Goal: Information Seeking & Learning: Learn about a topic

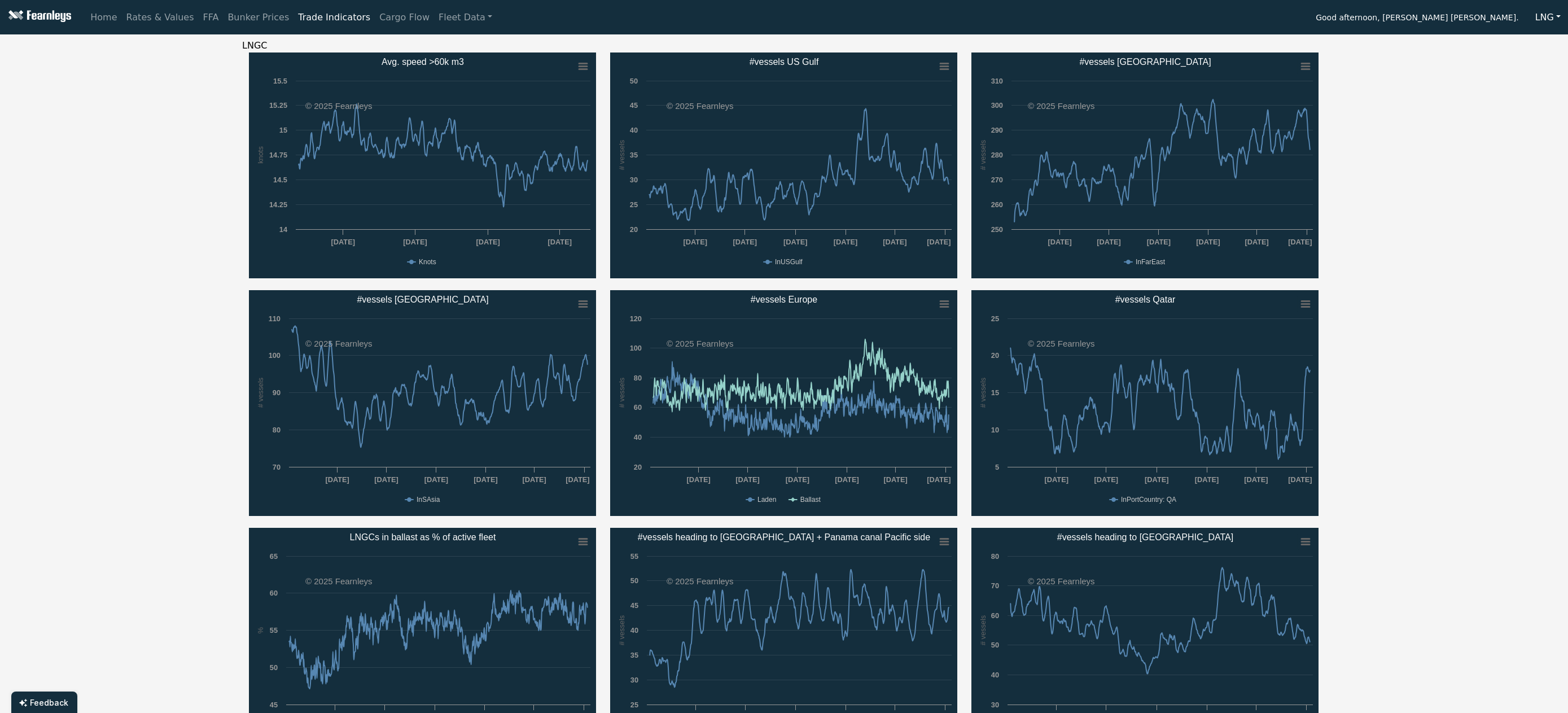
click at [1547, 19] on button "LNG" at bounding box center [1547, 17] width 40 height 21
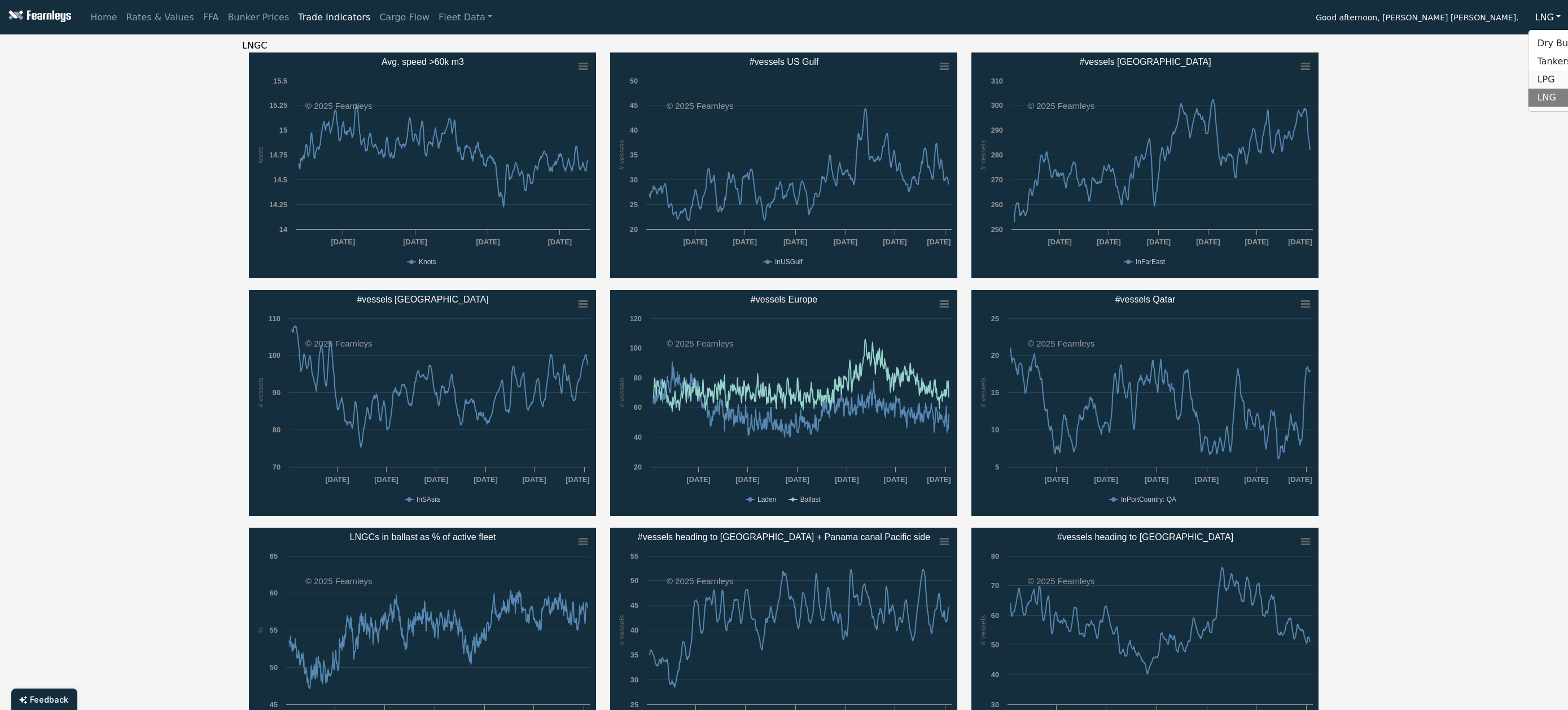
click at [1547, 77] on link "LPG" at bounding box center [1573, 79] width 89 height 18
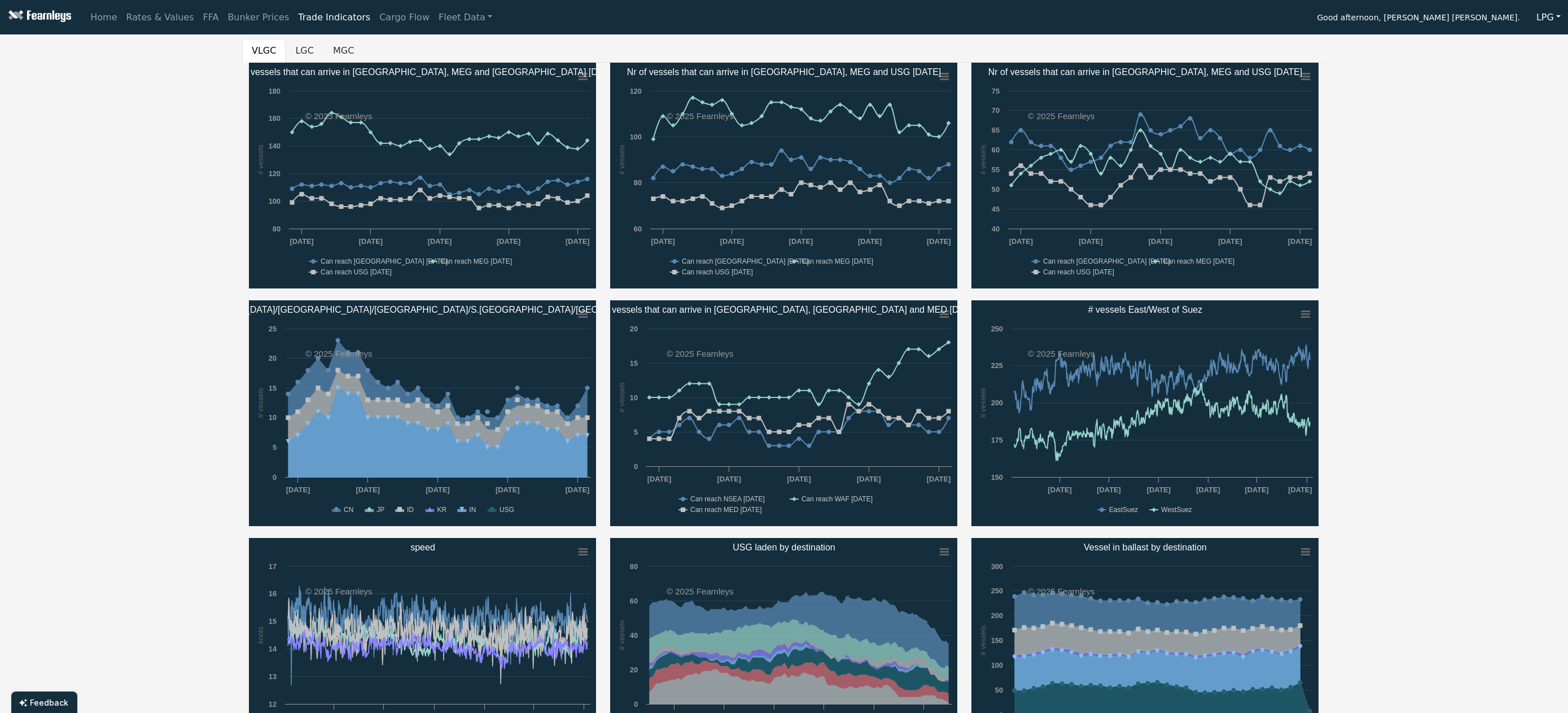
click at [1540, 18] on button "LPG" at bounding box center [1548, 17] width 39 height 21
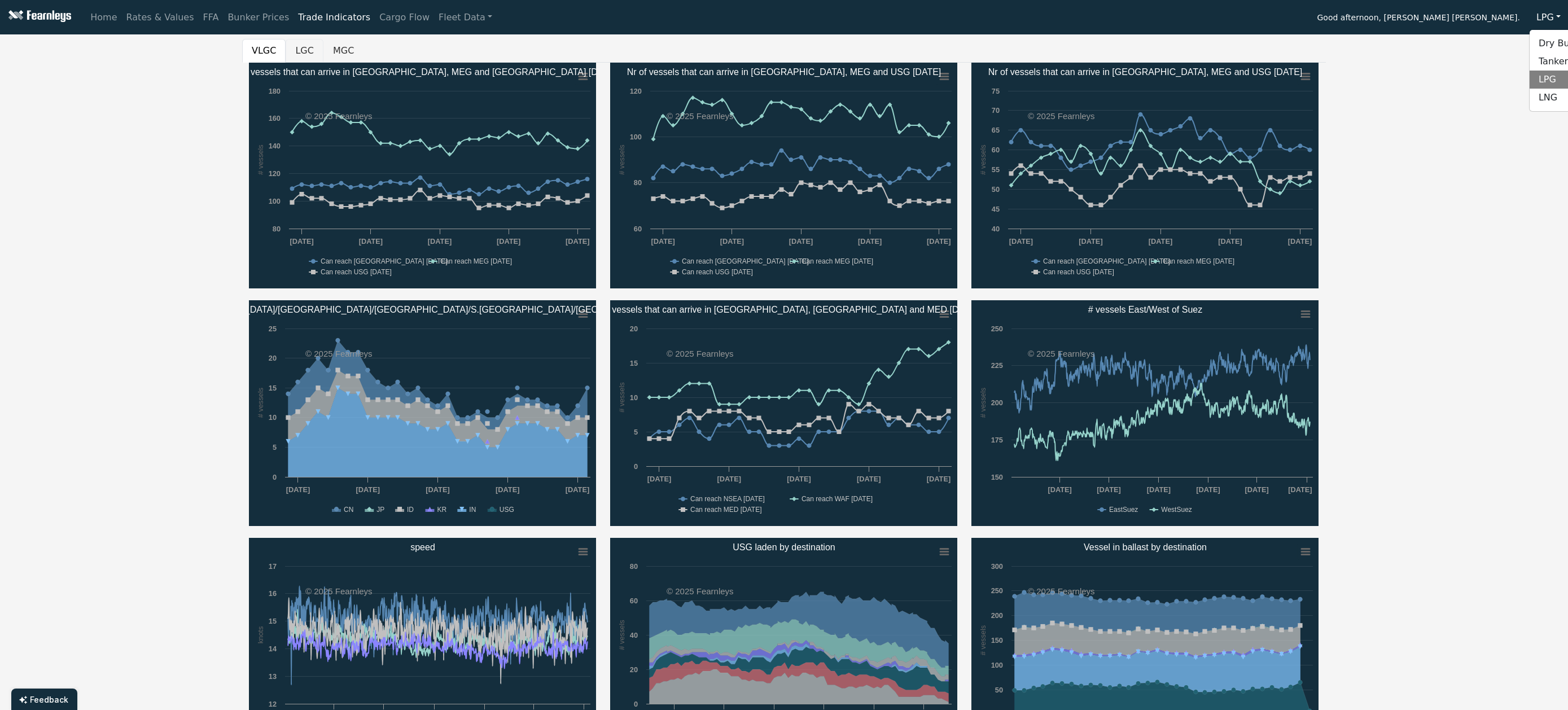
click at [301, 48] on button "LGC" at bounding box center [304, 51] width 37 height 24
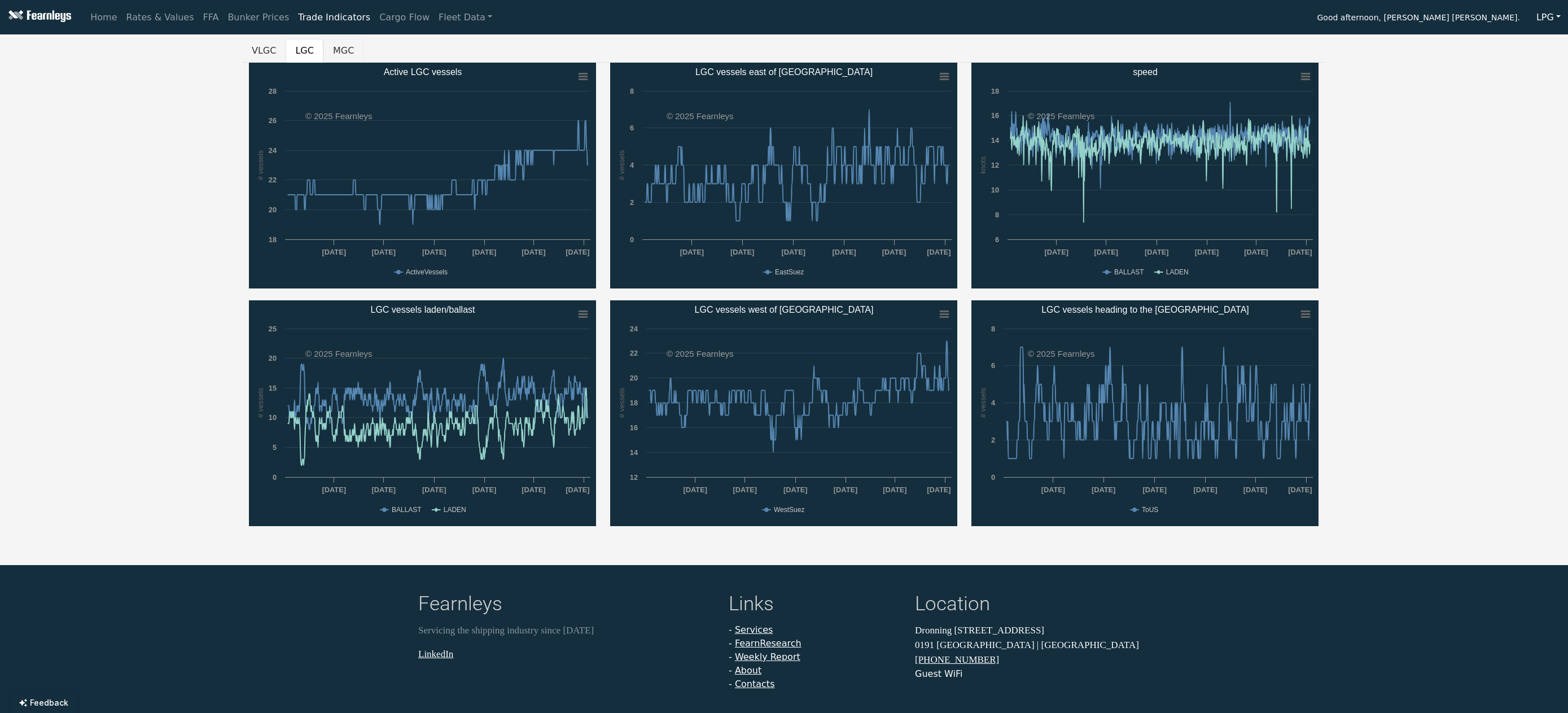
click at [345, 45] on button "MGC" at bounding box center [343, 51] width 40 height 24
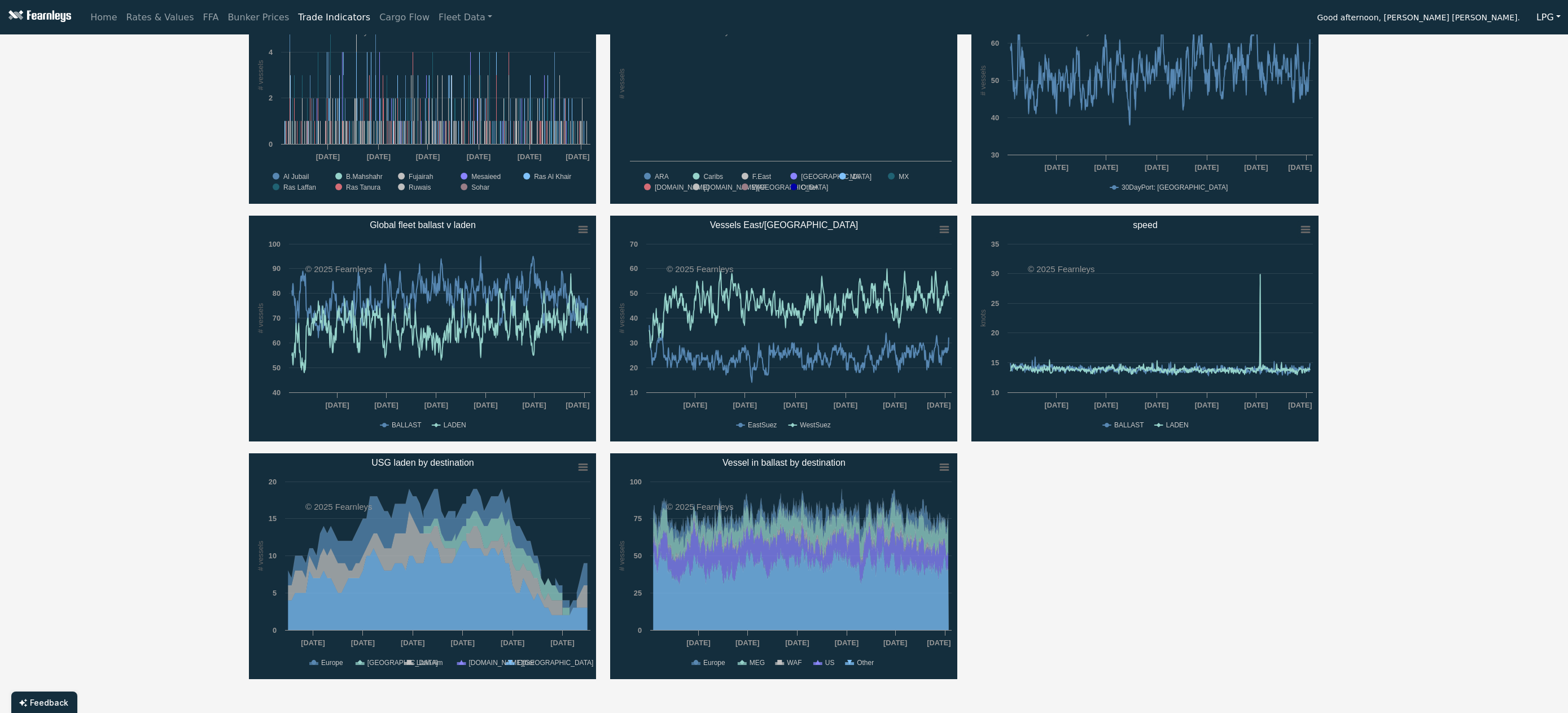
scroll to position [113, 0]
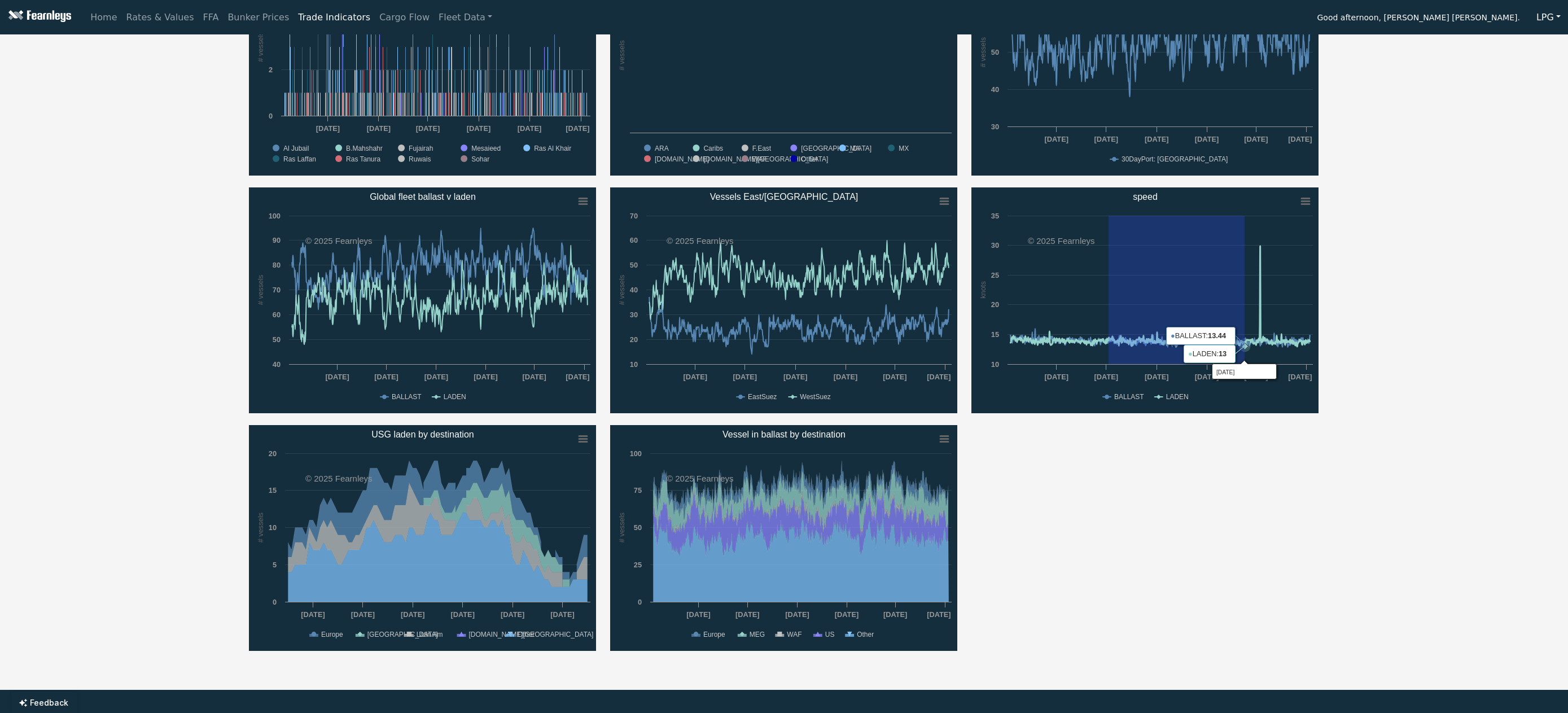
drag, startPoint x: 1108, startPoint y: 302, endPoint x: 1244, endPoint y: 360, distance: 147.9
click at [1244, 360] on rect "speed" at bounding box center [1144, 300] width 347 height 226
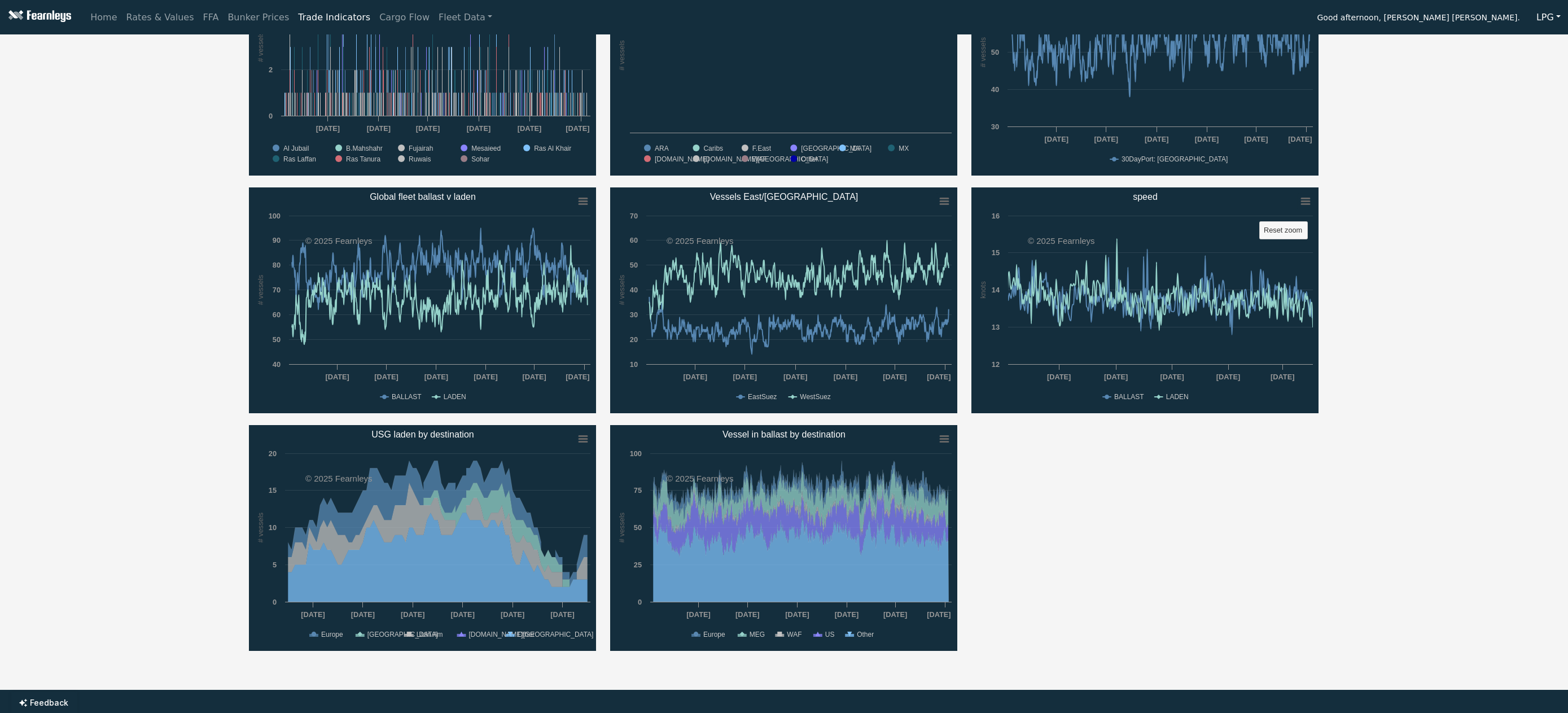
click at [1436, 254] on div "VLGC LGC MGC Created with Highcharts 11.4.8 # vessels Chart context menu Number…" at bounding box center [784, 294] width 1568 height 737
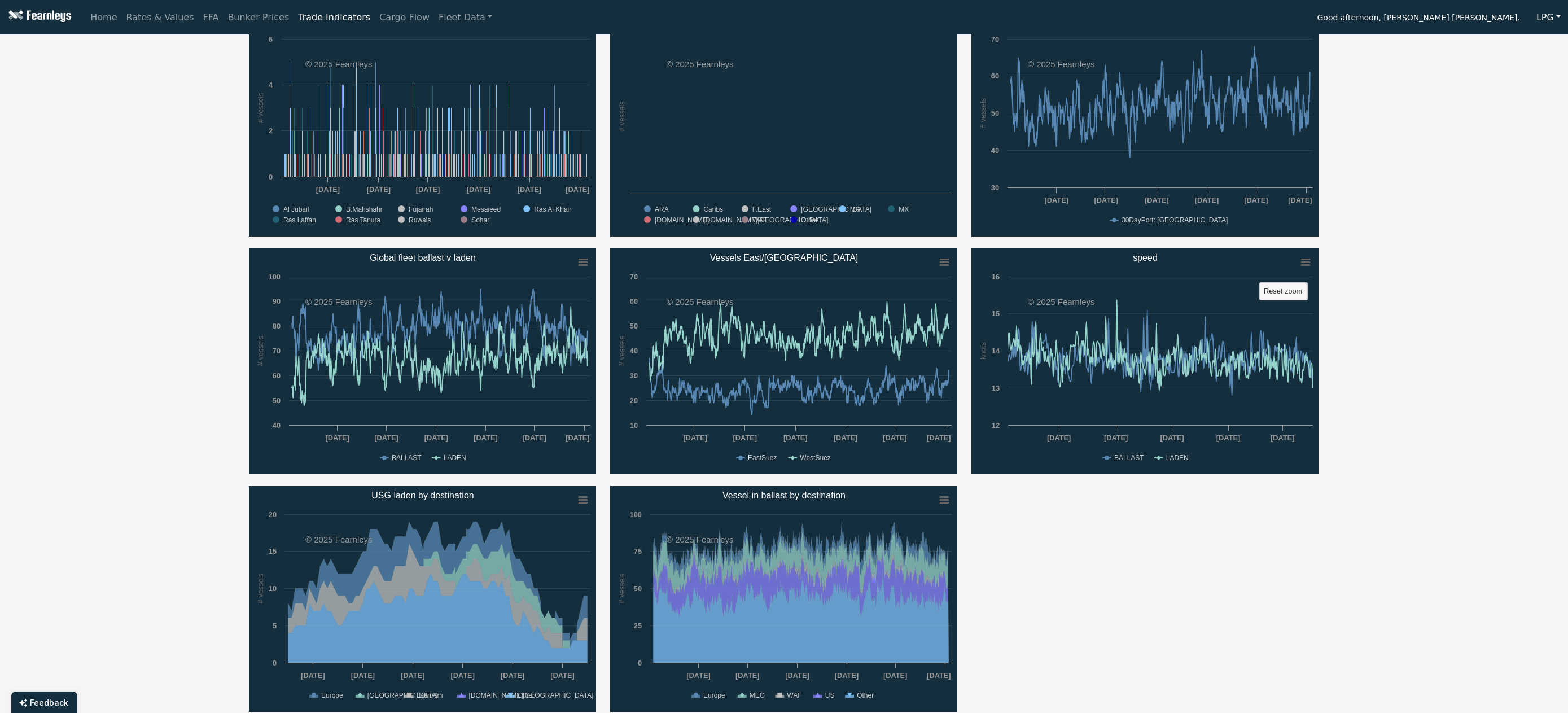
scroll to position [0, 0]
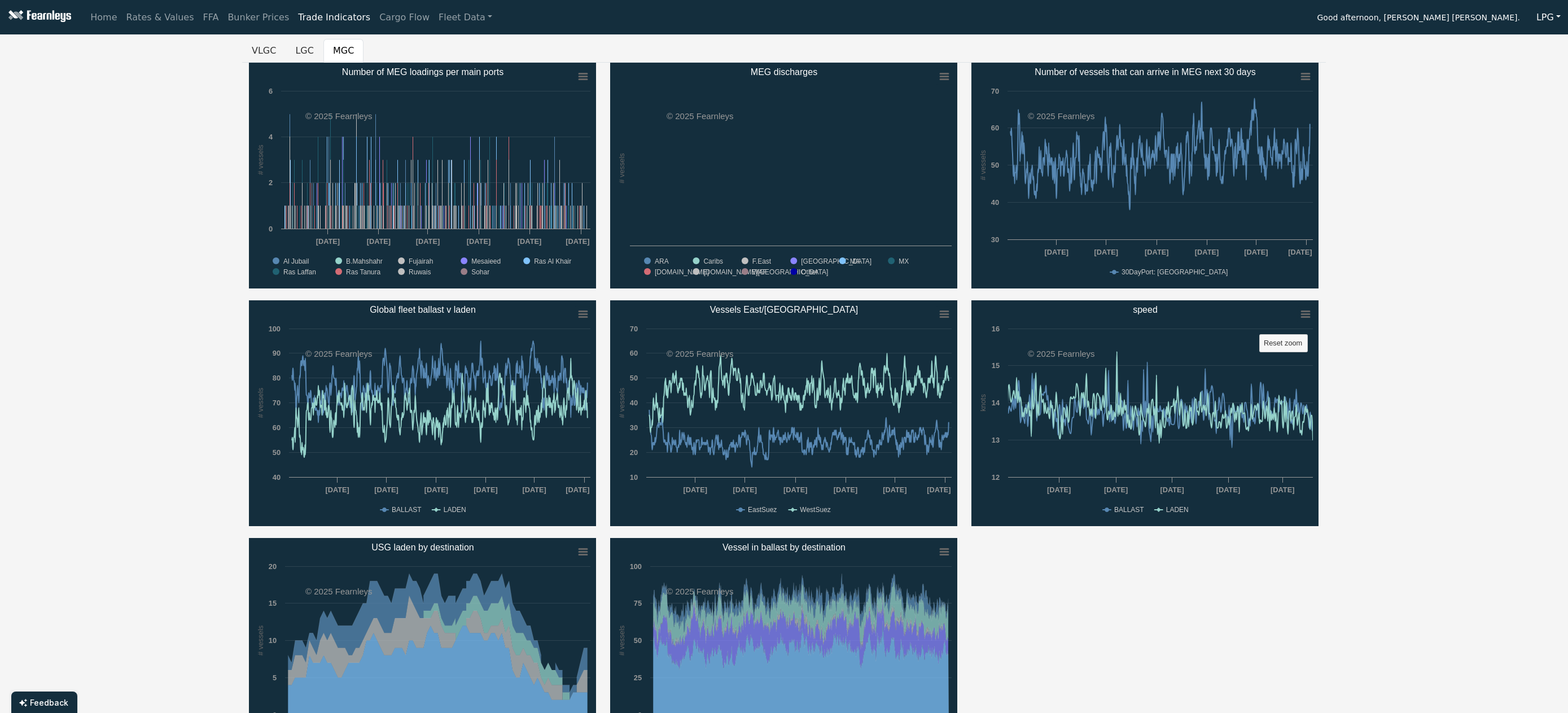
click at [1555, 23] on button "LPG" at bounding box center [1548, 17] width 39 height 21
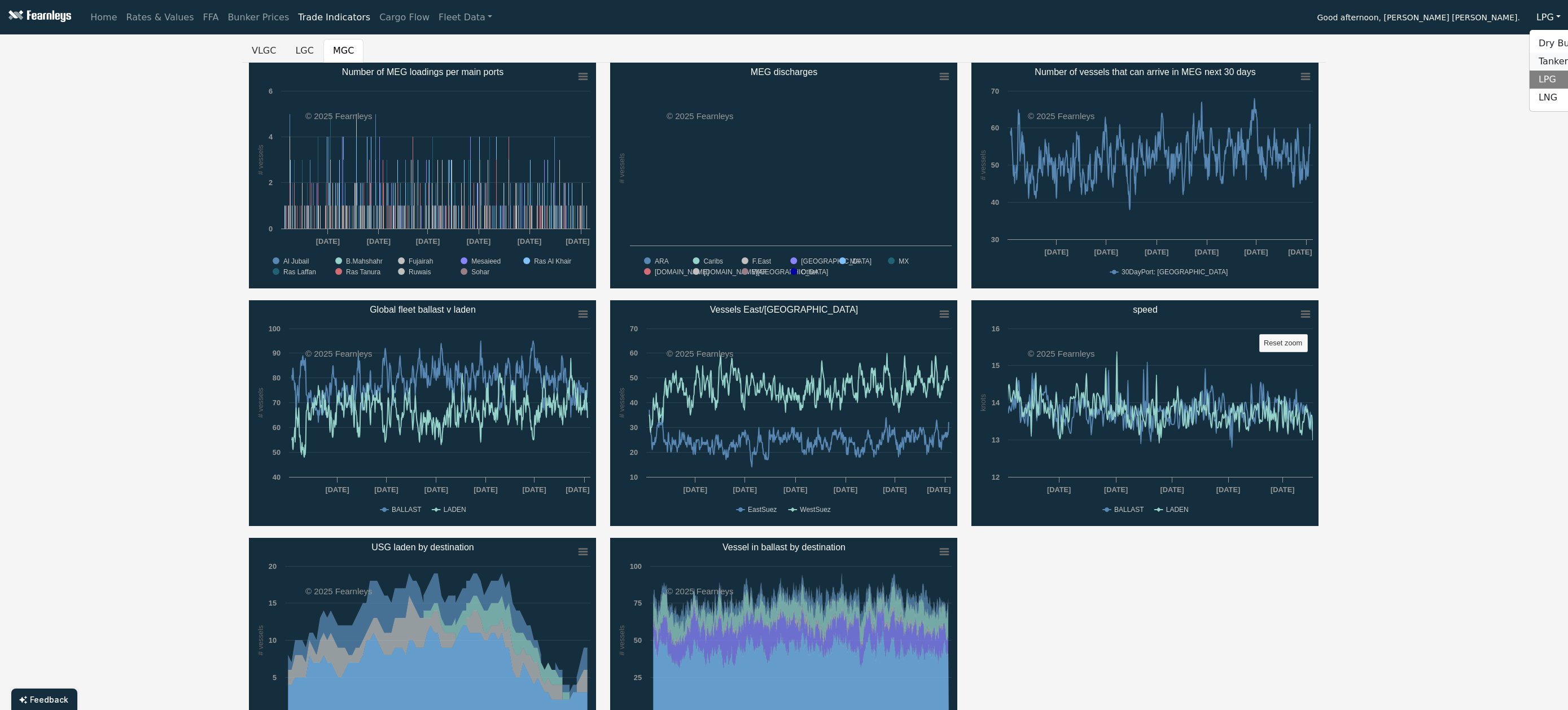
click at [1555, 59] on link "Tankers" at bounding box center [1574, 61] width 89 height 18
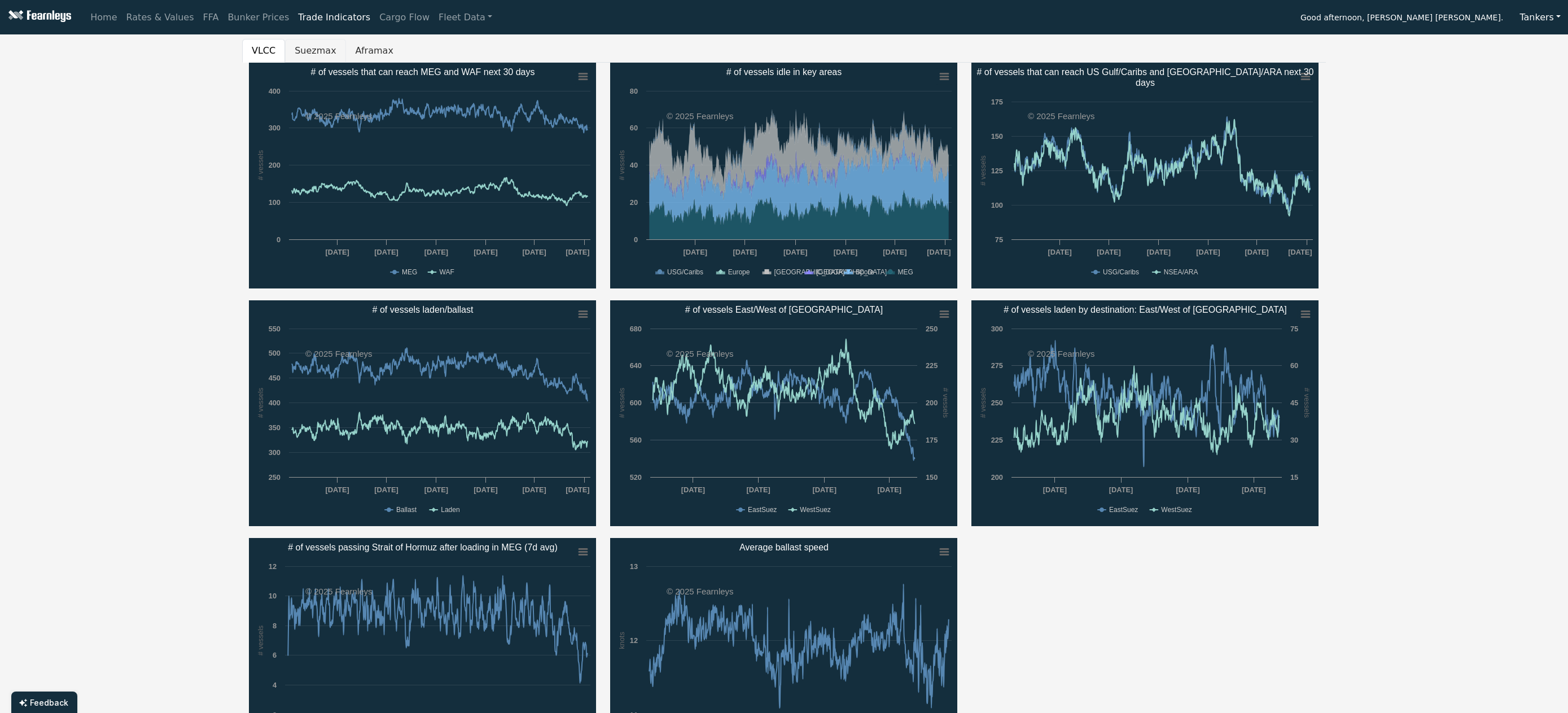
click at [310, 53] on button "Suezmax" at bounding box center [315, 51] width 61 height 24
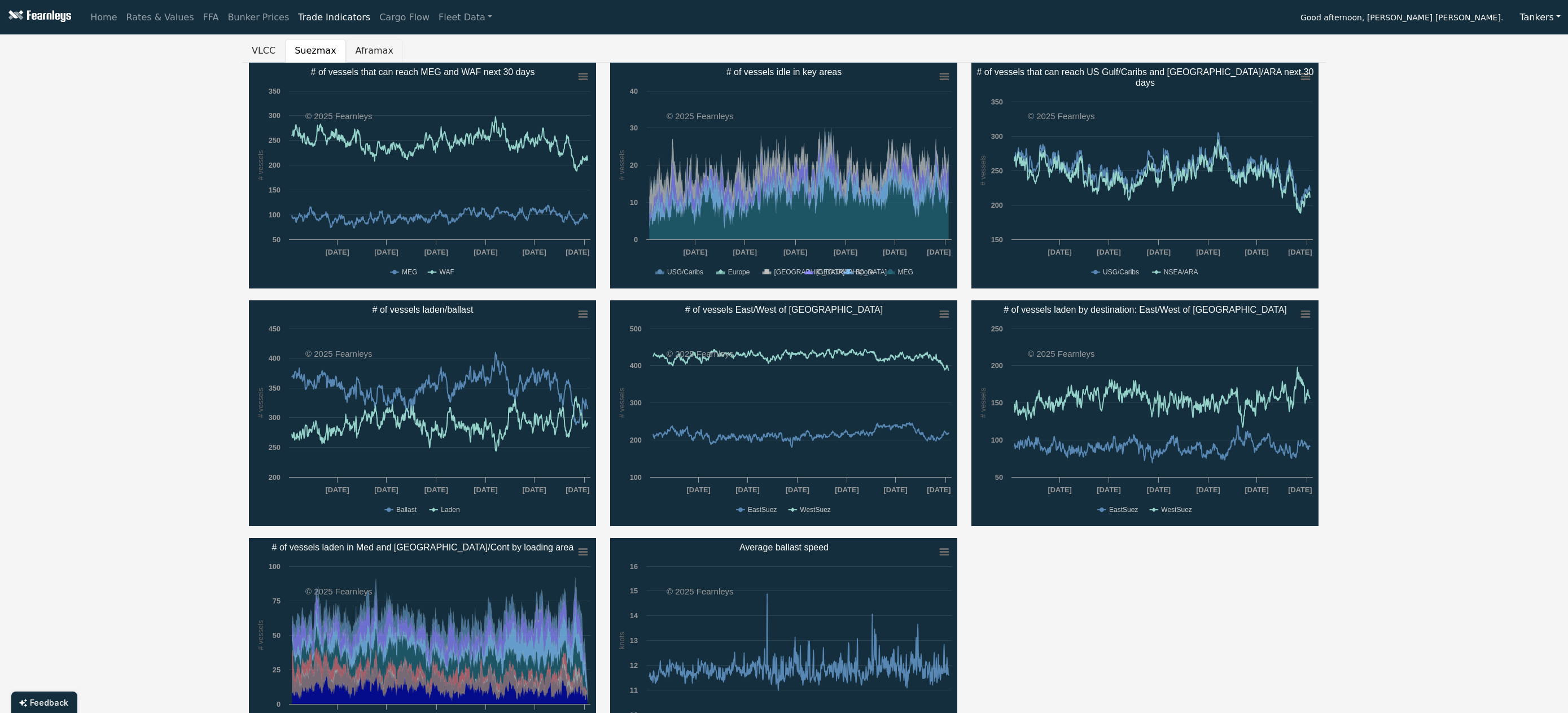
click at [370, 49] on button "Aframax" at bounding box center [374, 51] width 57 height 24
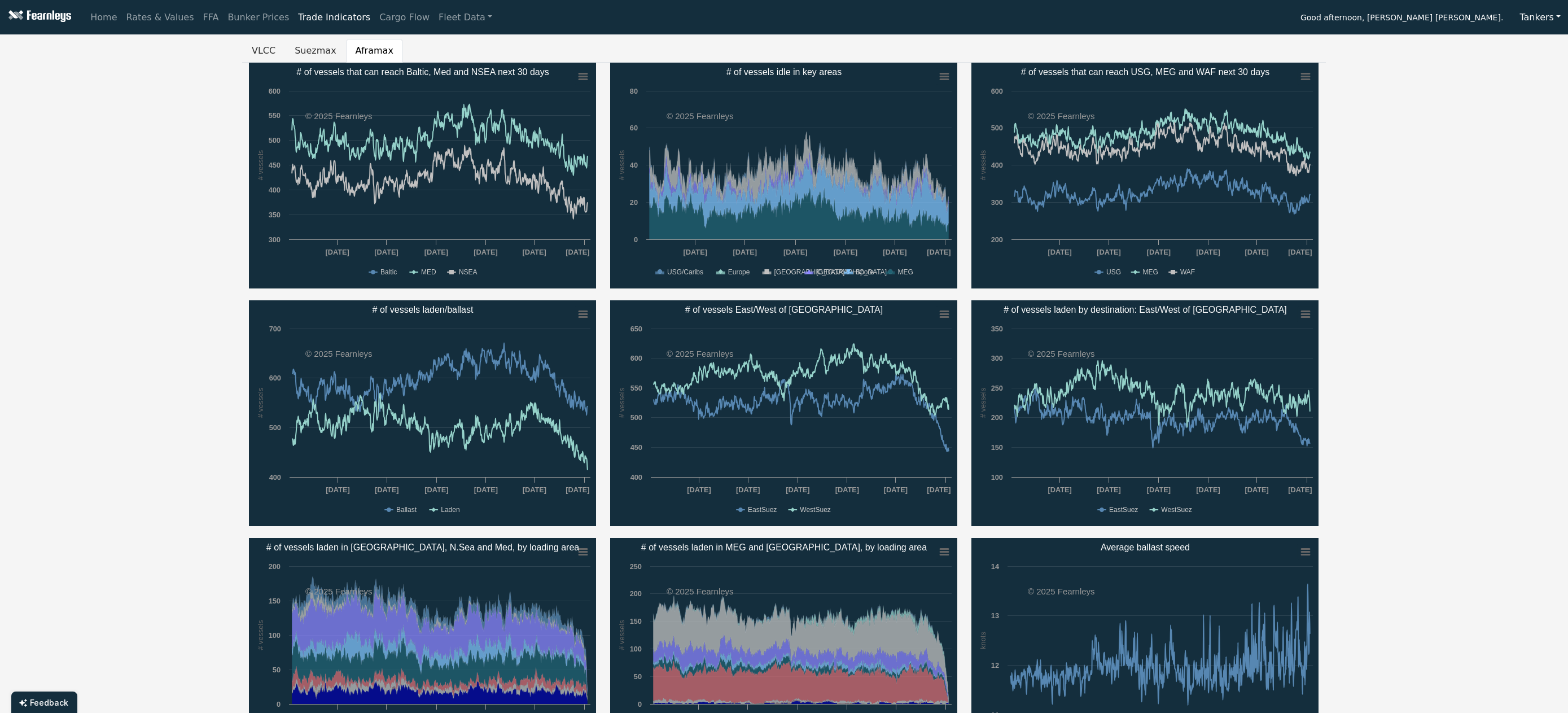
click at [1547, 23] on button "Tankers" at bounding box center [1539, 17] width 56 height 21
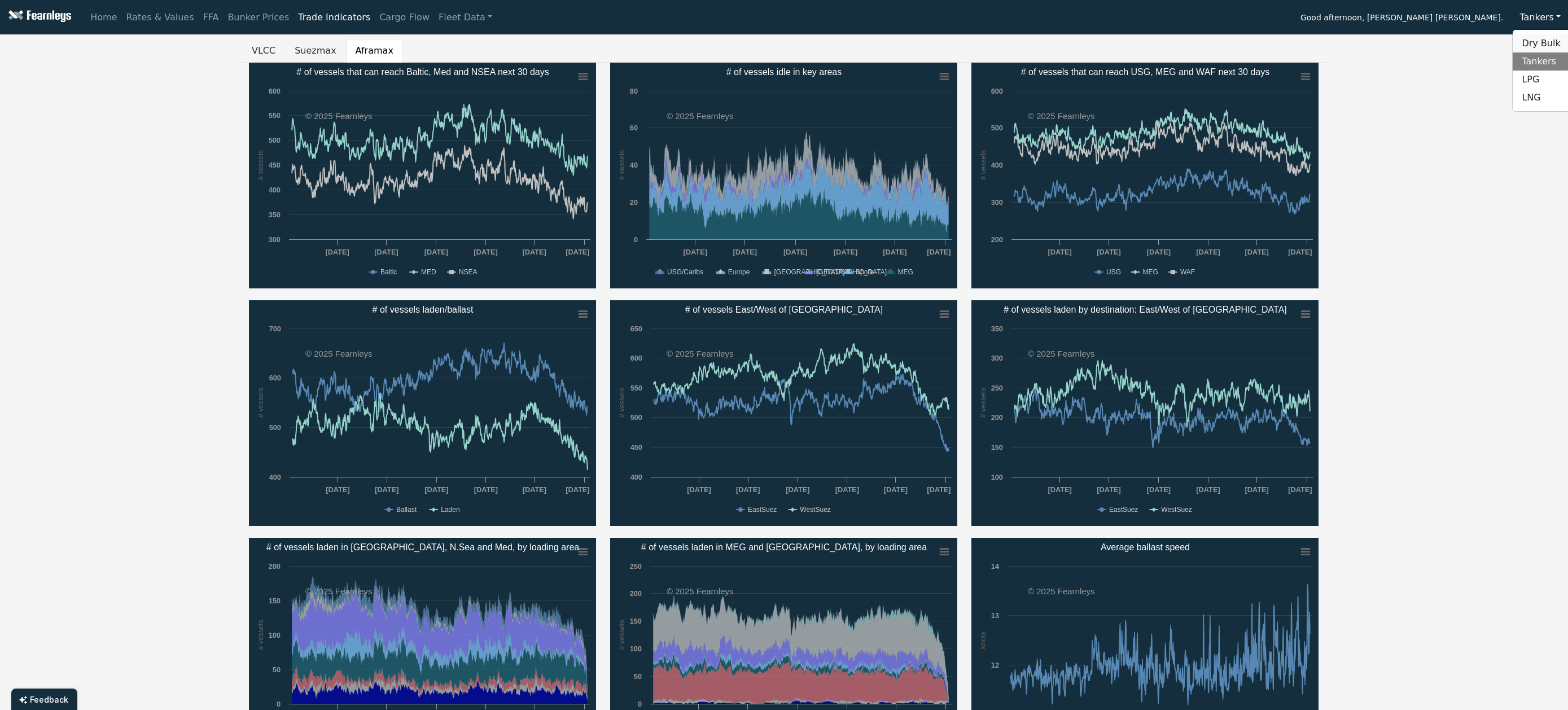
click at [1546, 44] on link "Dry Bulk" at bounding box center [1557, 43] width 89 height 18
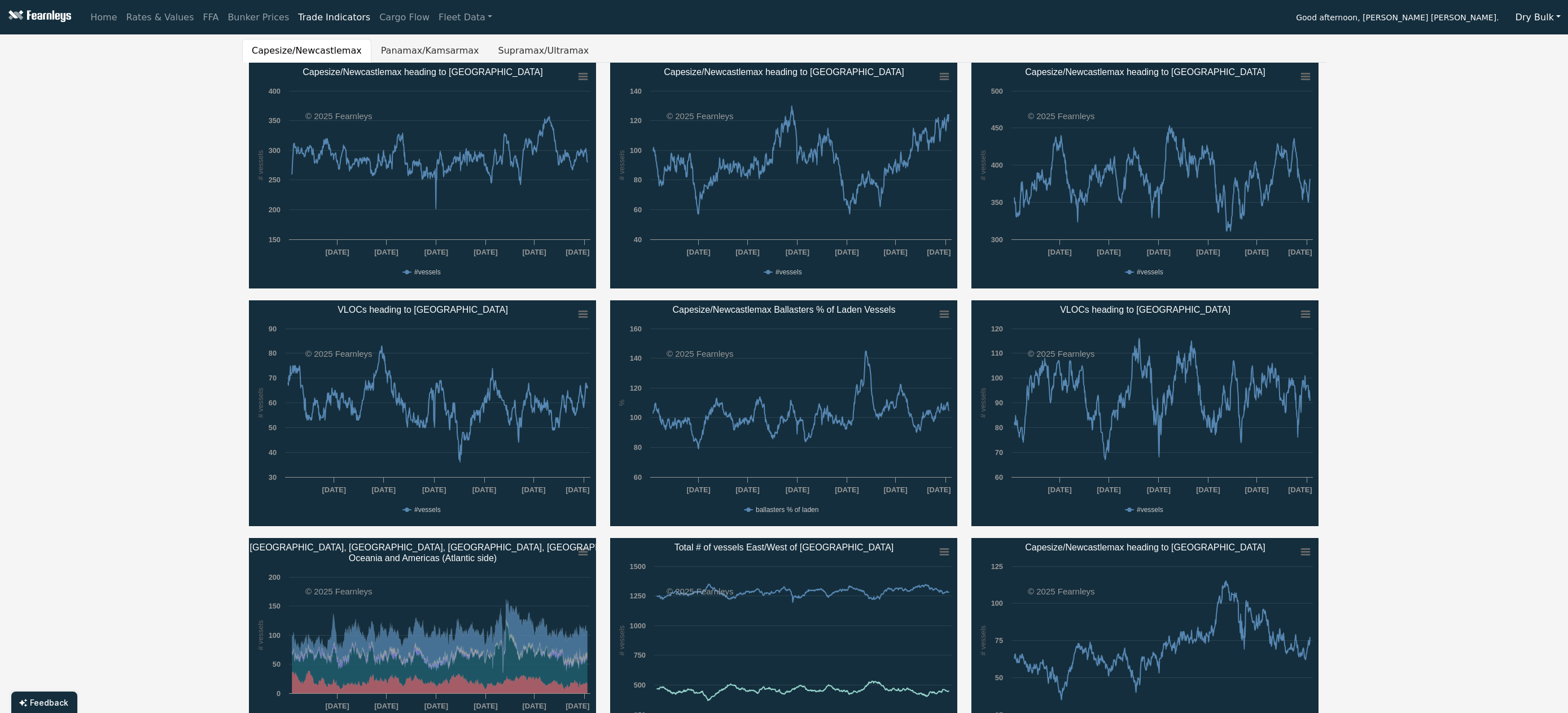
click at [1547, 19] on button "Dry Bulk" at bounding box center [1538, 17] width 60 height 21
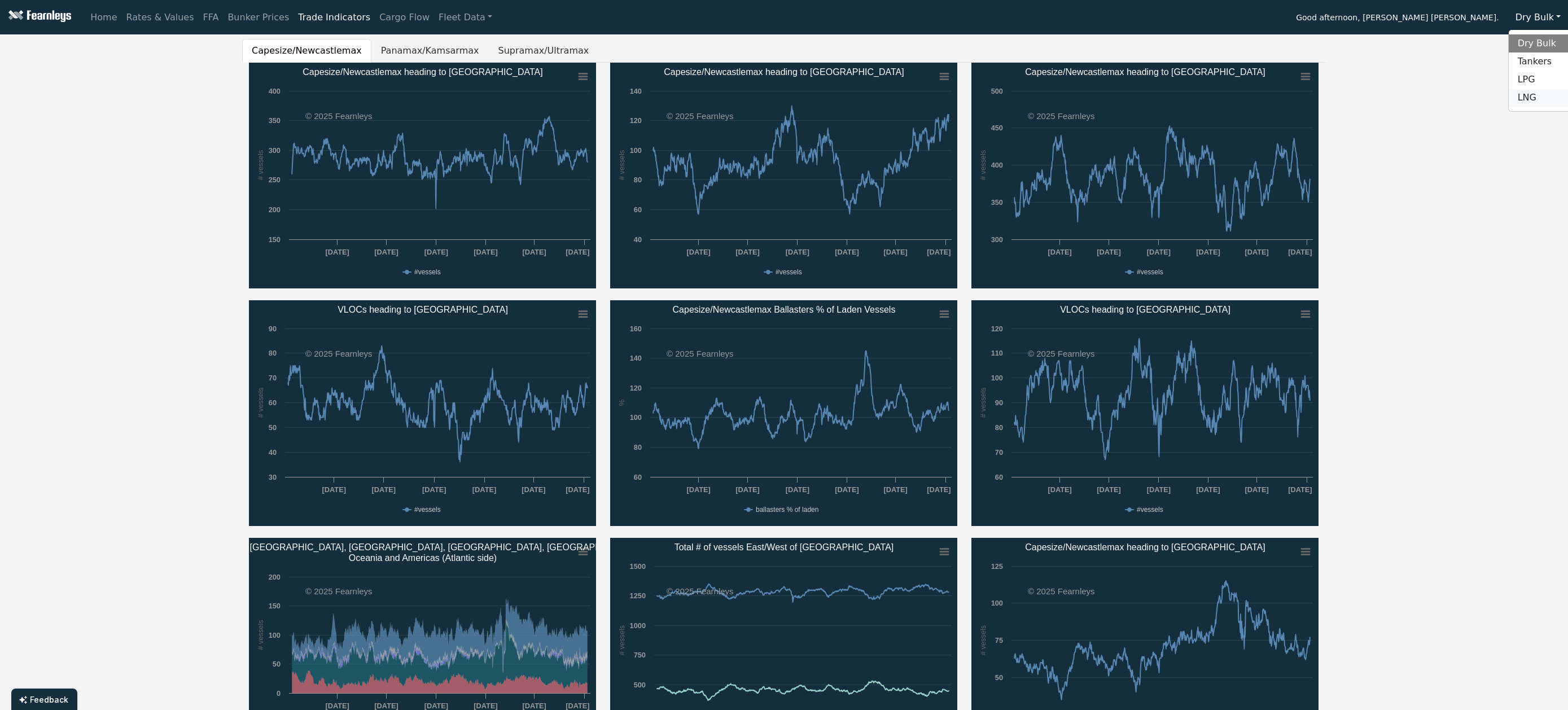
click at [1550, 95] on link "LNG" at bounding box center [1553, 97] width 89 height 18
